Goal: Find specific page/section: Find specific page/section

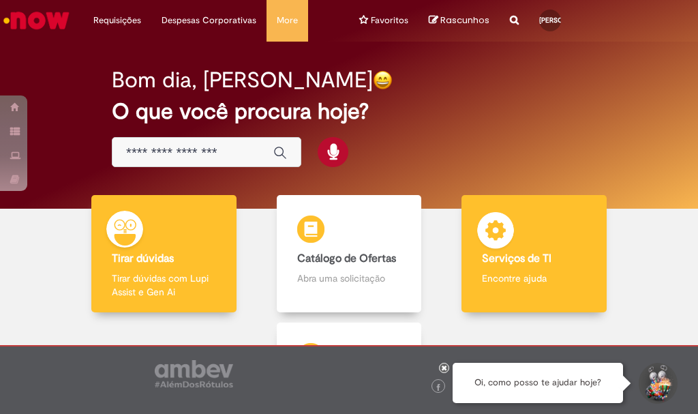
click at [503, 237] on img at bounding box center [495, 232] width 41 height 41
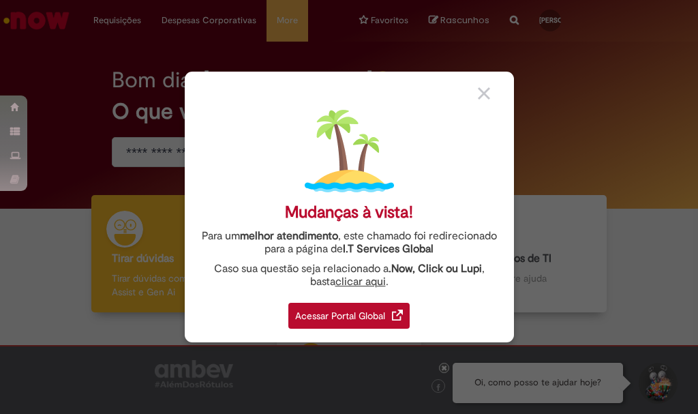
click at [481, 100] on div "Mudanças à vista! Para um melhor atendimento , este chamado foi redirecionado p…" at bounding box center [349, 207] width 329 height 271
click at [486, 88] on img at bounding box center [484, 93] width 12 height 12
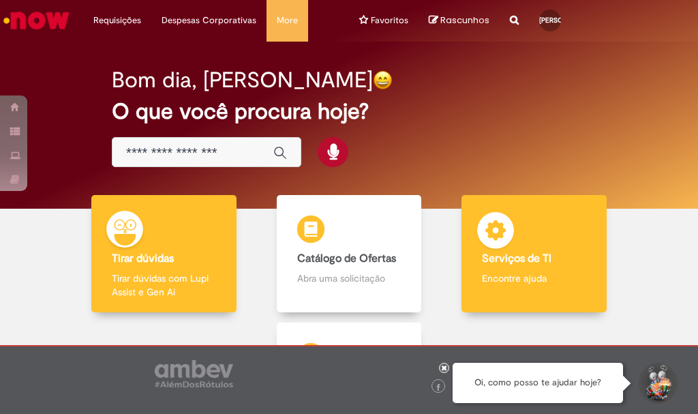
scroll to position [68, 0]
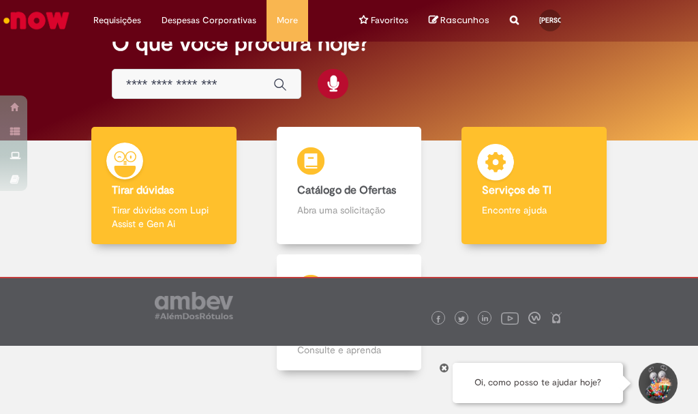
click at [494, 197] on div "Serviços de TI Serviços de TI Encontre ajuda" at bounding box center [534, 186] width 145 height 118
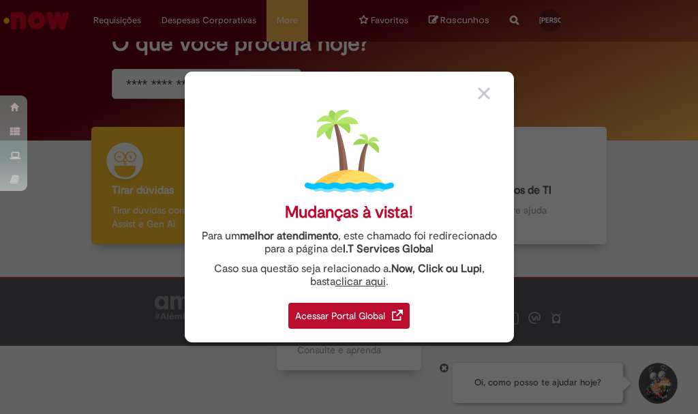
click at [478, 97] on img at bounding box center [484, 93] width 12 height 12
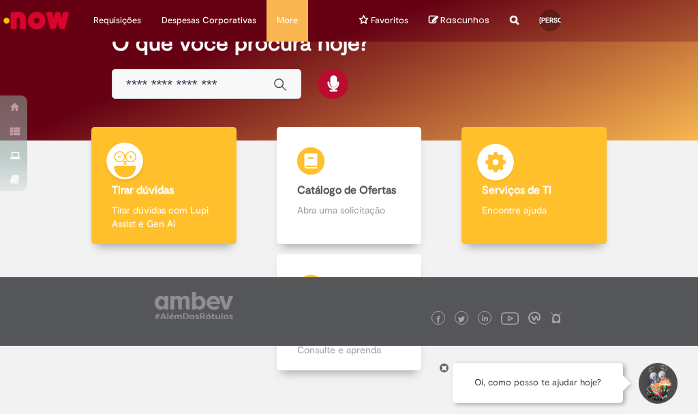
click at [551, 191] on h4 "Serviços de TI" at bounding box center [534, 191] width 104 height 12
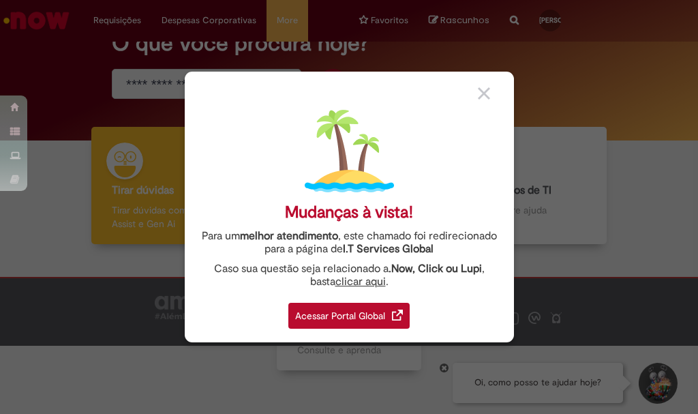
click at [358, 324] on div "Acessar Portal Global" at bounding box center [348, 316] width 121 height 26
